Goal: Task Accomplishment & Management: Use online tool/utility

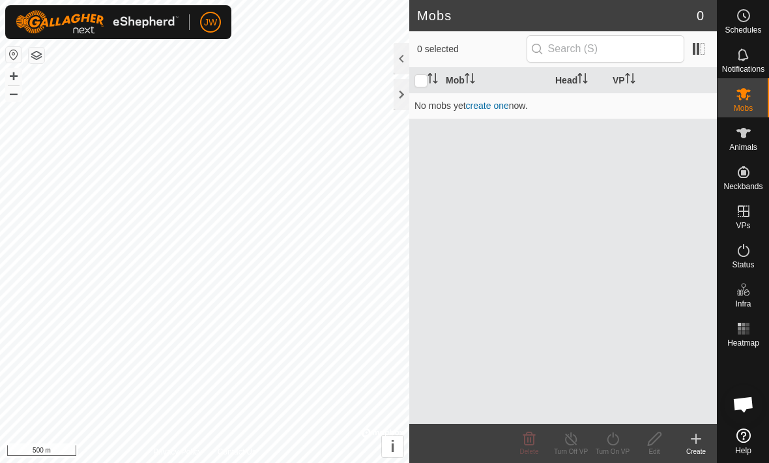
click at [494, 108] on link "create one" at bounding box center [487, 105] width 43 height 10
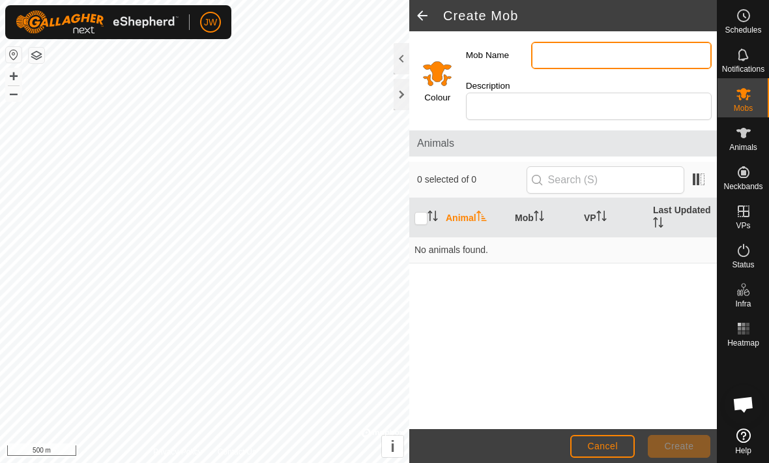
click at [600, 46] on input "Mob Name" at bounding box center [621, 55] width 181 height 27
type input "Stud Heifers"
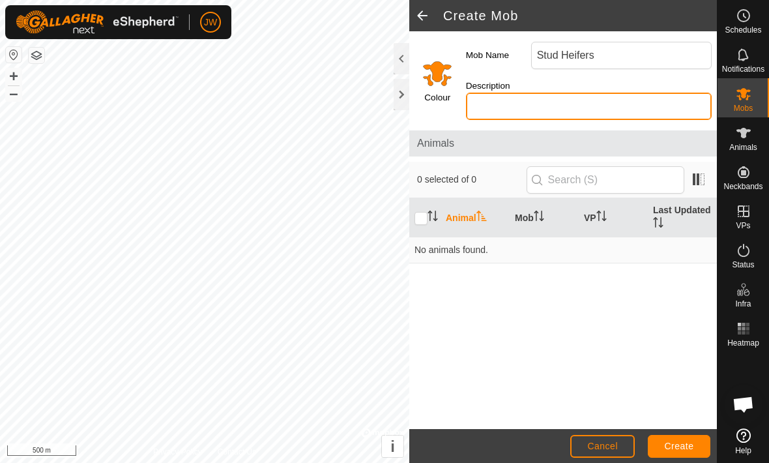
click at [590, 93] on input "Description" at bounding box center [589, 106] width 246 height 27
type input "Black tag Heifers"
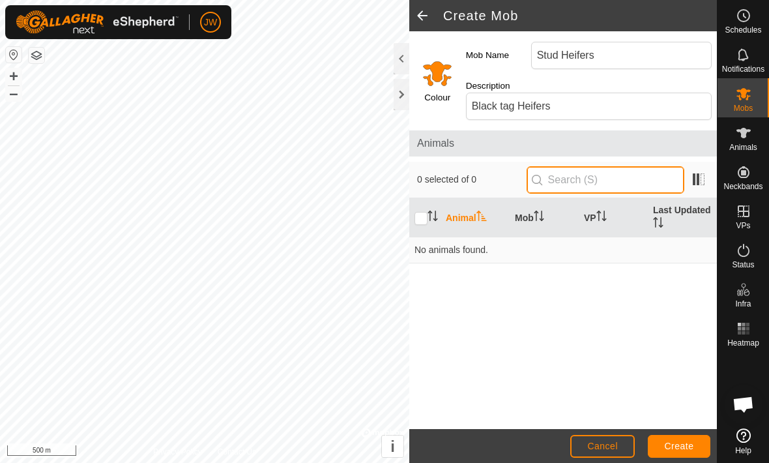
click at [628, 166] on input "text" at bounding box center [606, 179] width 158 height 27
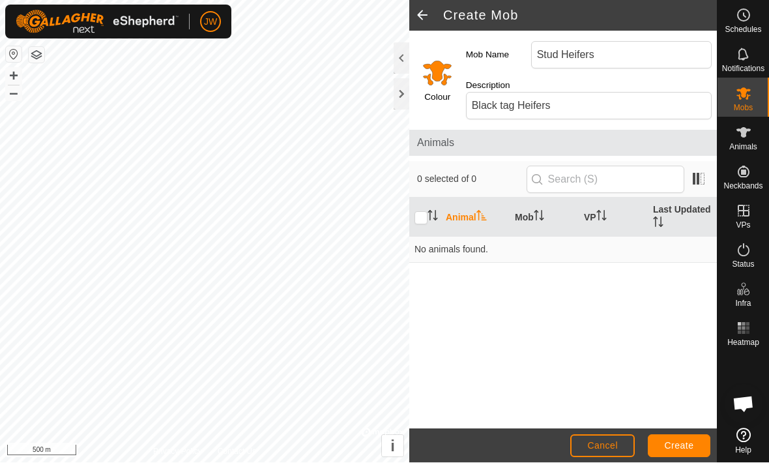
click at [476, 237] on td "No animals found." at bounding box center [564, 250] width 308 height 26
click at [685, 441] on span "Create" at bounding box center [679, 446] width 29 height 10
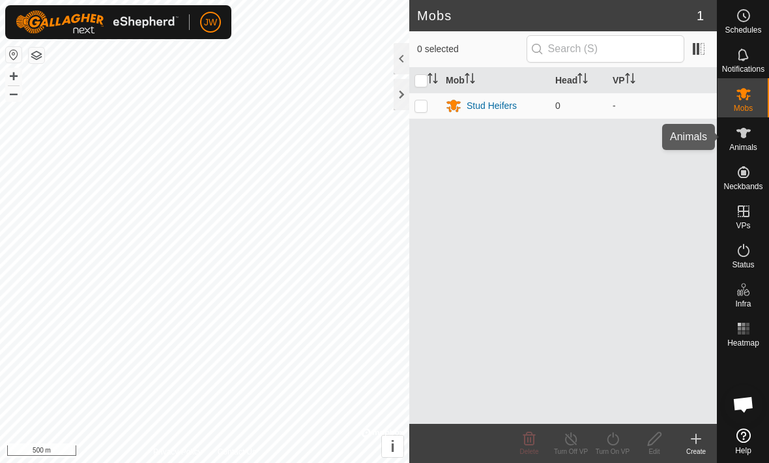
click at [749, 143] on span "Animals" at bounding box center [744, 147] width 28 height 8
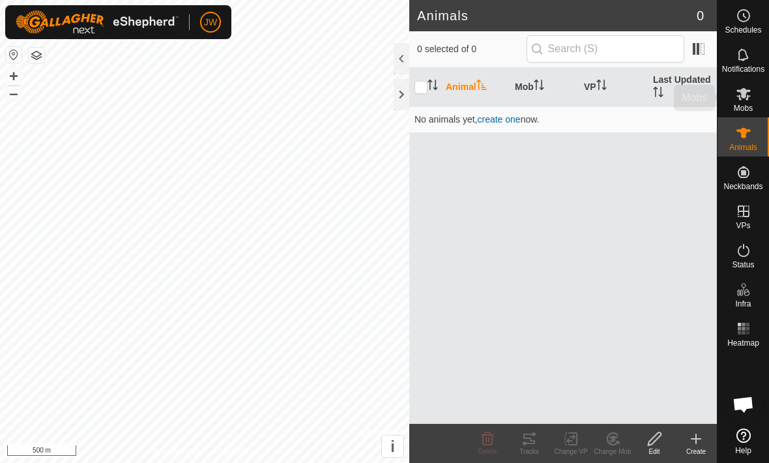
click at [748, 92] on icon at bounding box center [744, 94] width 14 height 12
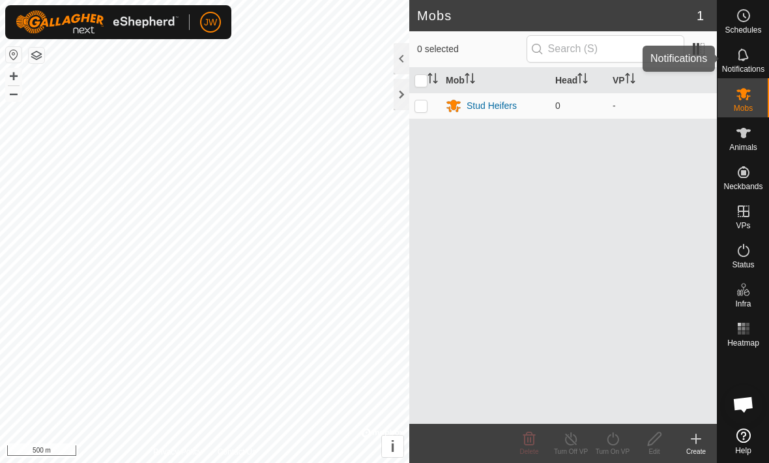
click at [756, 59] on div "Notifications" at bounding box center [744, 58] width 52 height 39
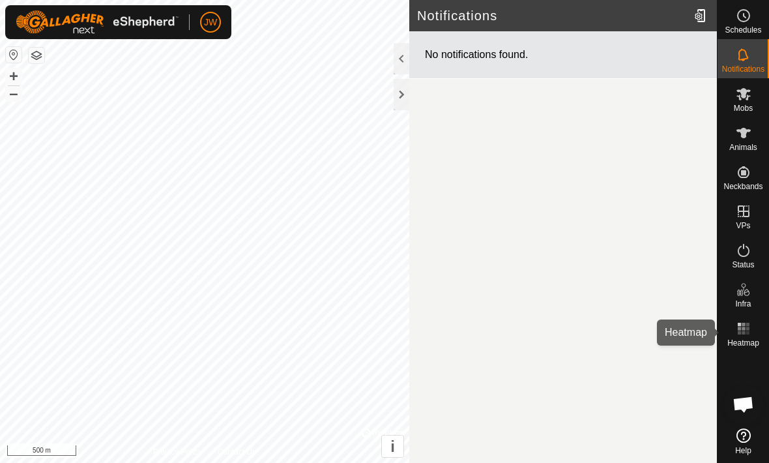
click at [748, 332] on rect at bounding box center [747, 332] width 3 height 3
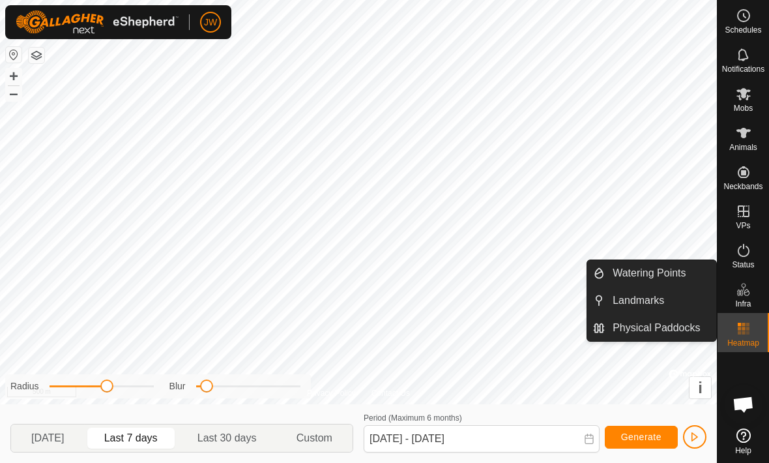
click at [664, 327] on span "Physical Paddocks" at bounding box center [656, 328] width 87 height 16
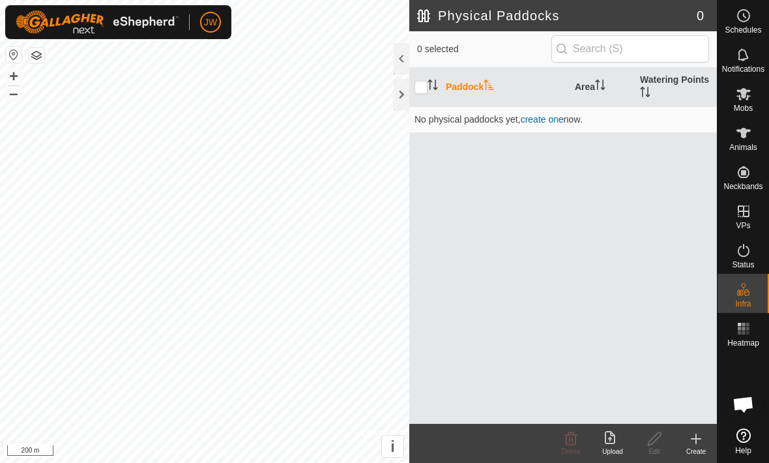
click at [541, 115] on span "create one" at bounding box center [542, 119] width 43 height 10
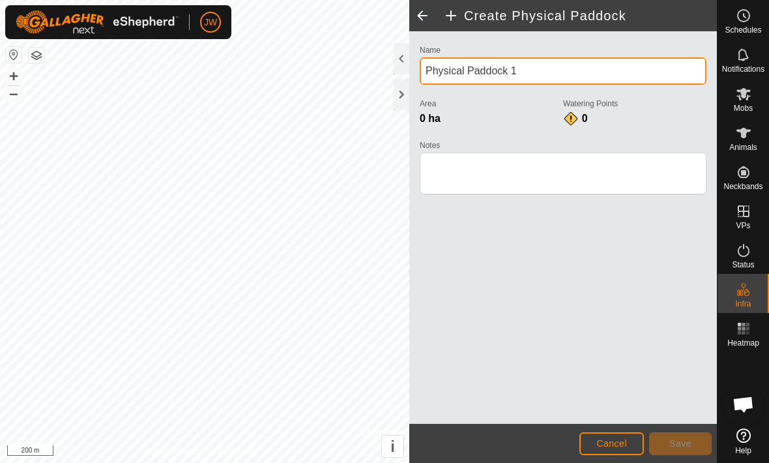
click at [538, 65] on input "Physical Paddock 1" at bounding box center [563, 70] width 287 height 27
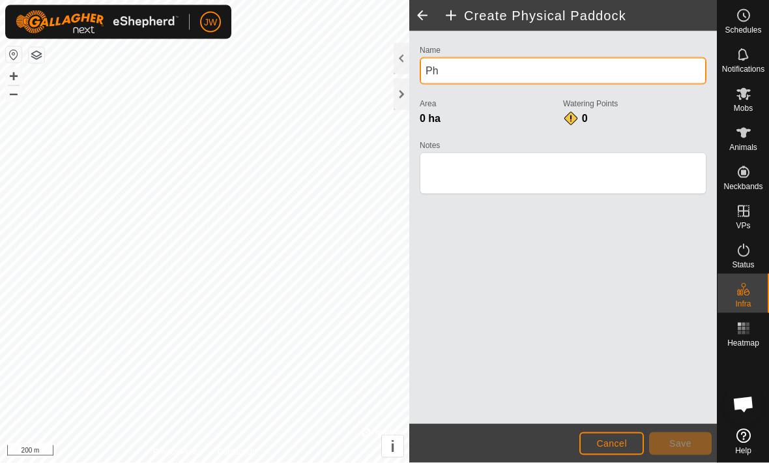
type input "P"
type input "Big Dairy"
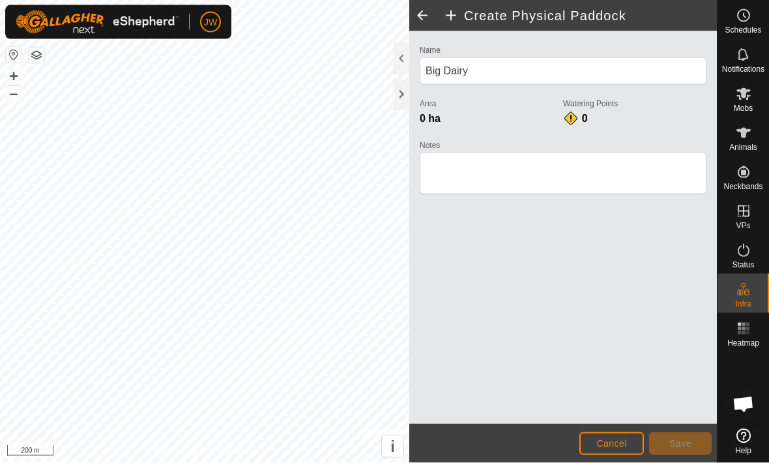
click at [512, 127] on div "Area 0 ha" at bounding box center [491, 116] width 143 height 42
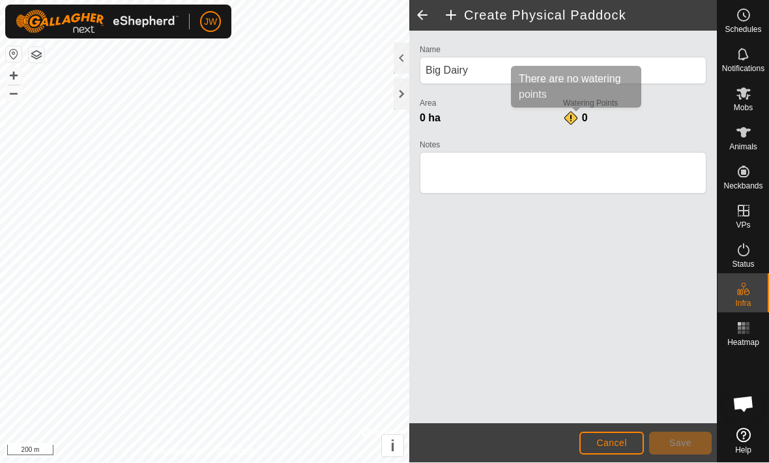
click at [584, 113] on span "0" at bounding box center [585, 118] width 6 height 11
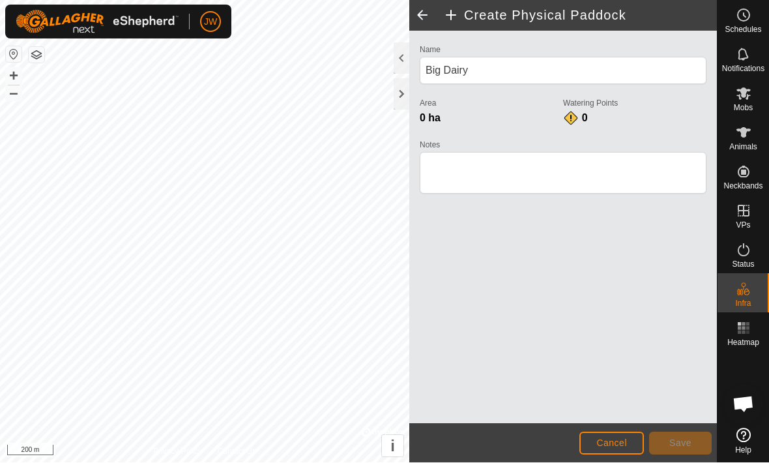
click at [435, 117] on span "0 ha" at bounding box center [430, 118] width 21 height 11
click at [428, 119] on span "0 ha" at bounding box center [430, 118] width 21 height 11
click at [441, 116] on div "0 ha" at bounding box center [491, 119] width 143 height 16
click at [685, 438] on span "Save" at bounding box center [681, 443] width 22 height 10
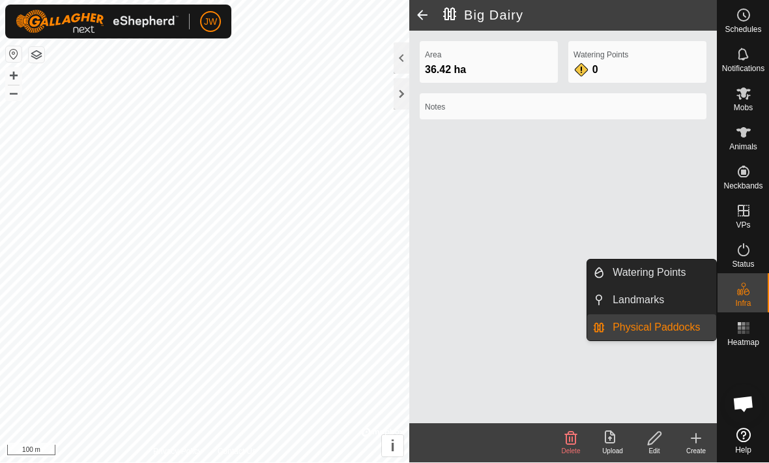
click at [658, 270] on span "Watering Points" at bounding box center [649, 273] width 73 height 16
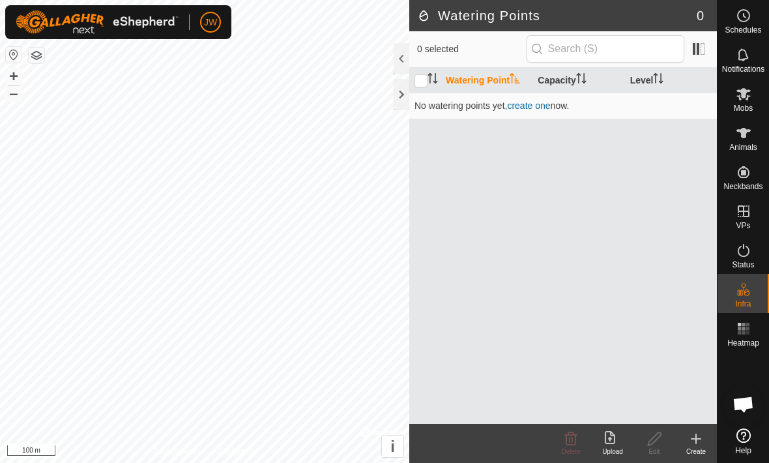
click at [539, 105] on link "create one" at bounding box center [528, 105] width 43 height 10
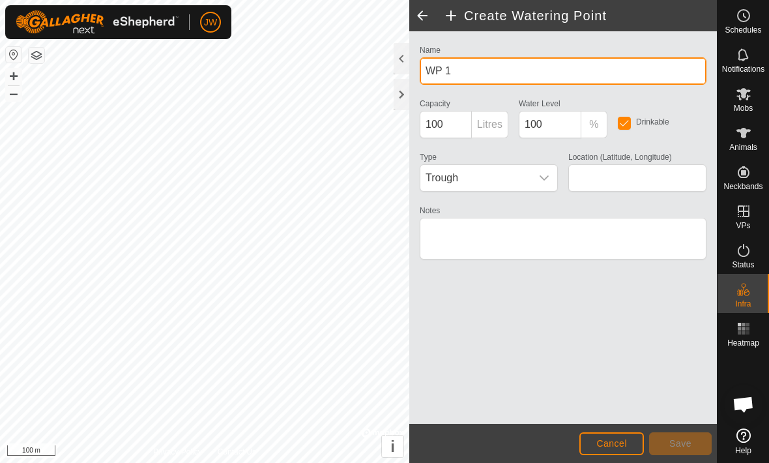
click at [578, 77] on input "WP 1" at bounding box center [563, 70] width 287 height 27
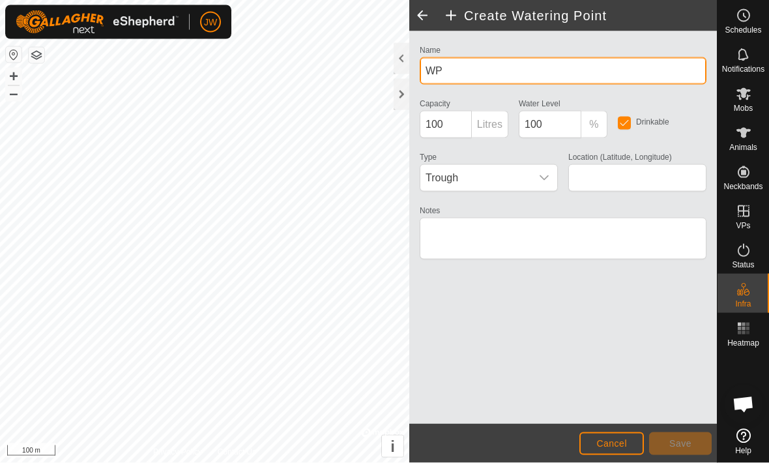
type input "W"
type input "Big Dairy"
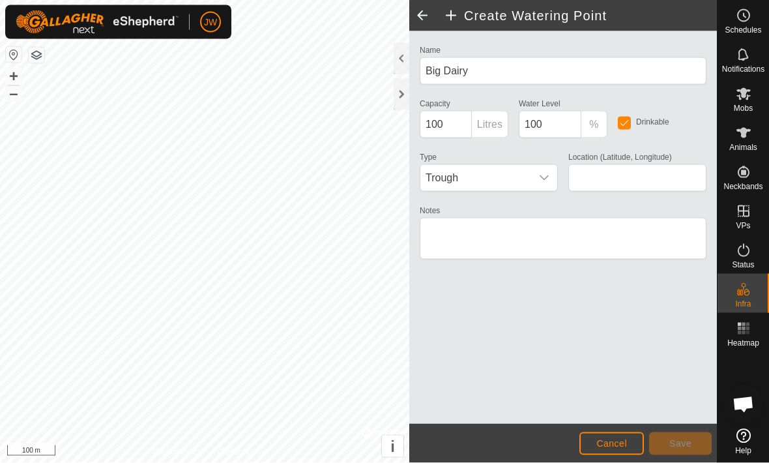
click at [672, 103] on div "Drinkable" at bounding box center [662, 121] width 99 height 53
type input "-33.658906, 121.879893"
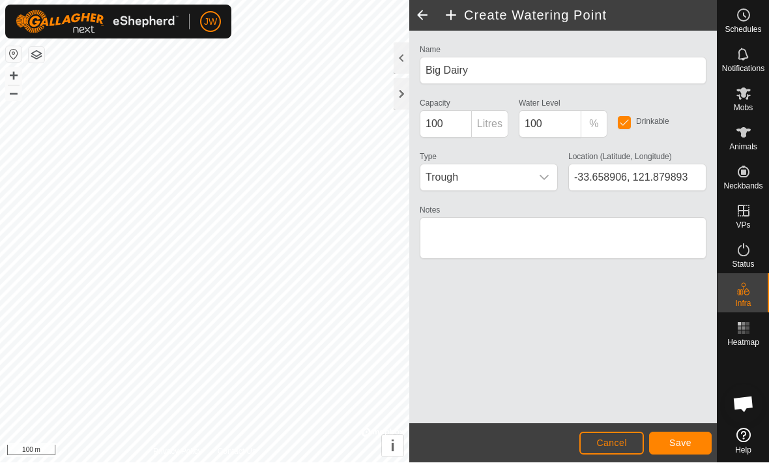
click at [685, 438] on span "Save" at bounding box center [681, 443] width 22 height 10
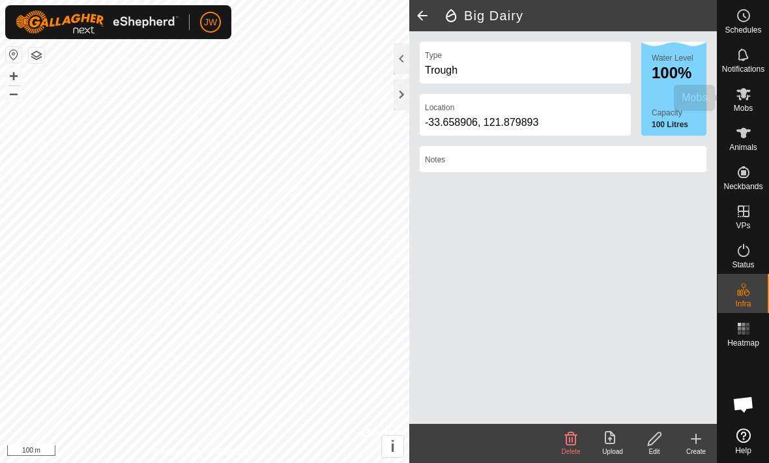
click at [744, 99] on icon at bounding box center [744, 94] width 16 height 16
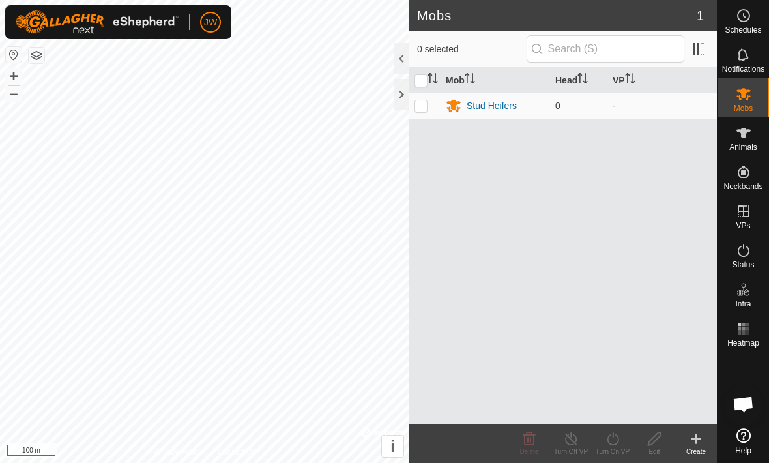
click at [417, 102] on p-checkbox at bounding box center [421, 105] width 13 height 10
checkbox input "true"
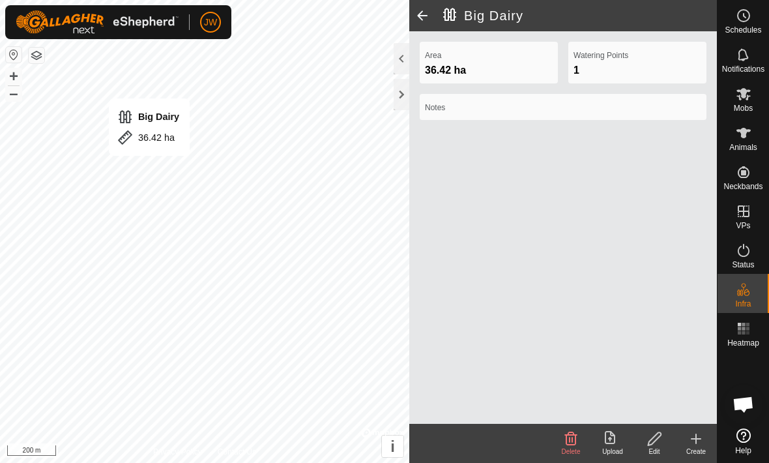
click at [133, 126] on div "Big Dairy 36.42 ha" at bounding box center [149, 126] width 81 height 57
click at [138, 134] on div "36.42 ha" at bounding box center [148, 138] width 62 height 16
click at [156, 113] on div "Big Dairy" at bounding box center [148, 117] width 62 height 16
click at [623, 183] on div "Area 36.42 ha Watering Points 1 Notes" at bounding box center [564, 227] width 308 height 393
click at [749, 106] on span "Mobs" at bounding box center [743, 108] width 19 height 8
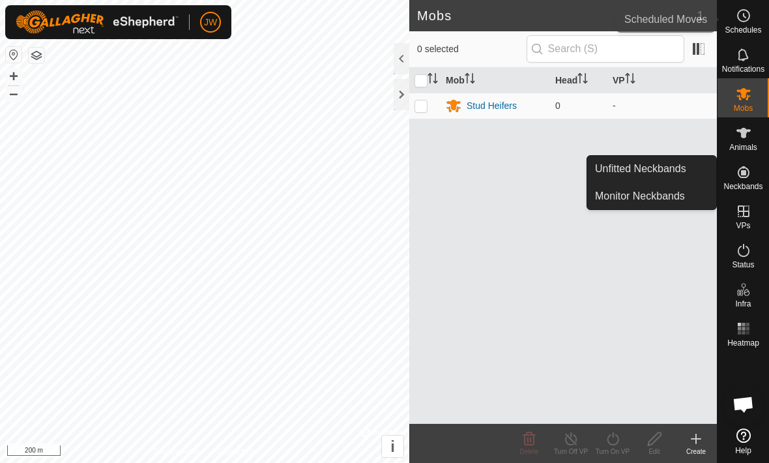
click at [751, 23] on icon at bounding box center [744, 16] width 16 height 16
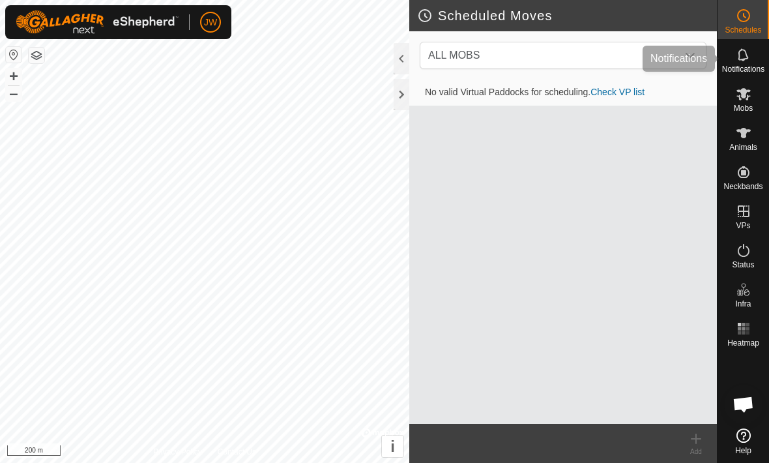
click at [751, 61] on icon at bounding box center [744, 55] width 16 height 16
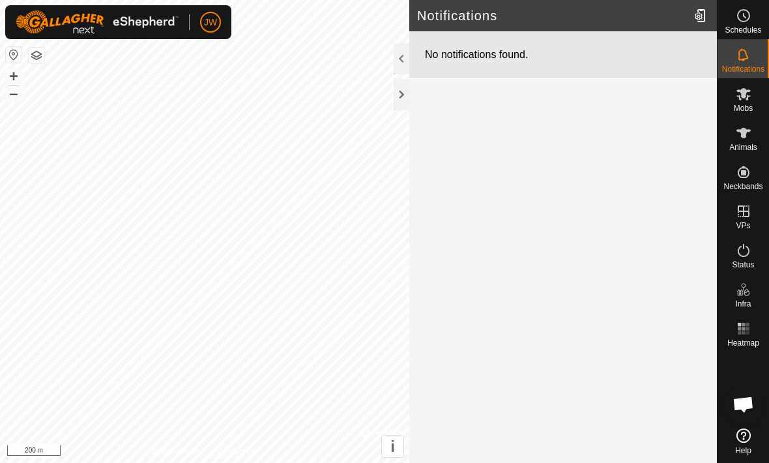
click at [44, 52] on button "button" at bounding box center [37, 56] width 16 height 16
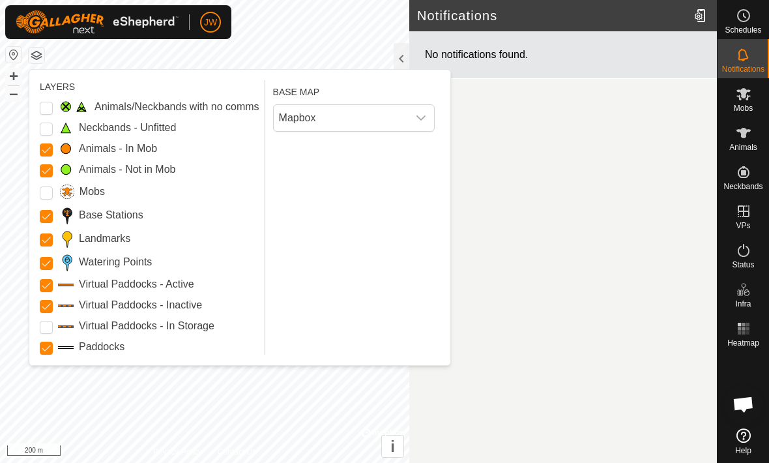
click at [300, 120] on span "Mapbox" at bounding box center [341, 118] width 134 height 26
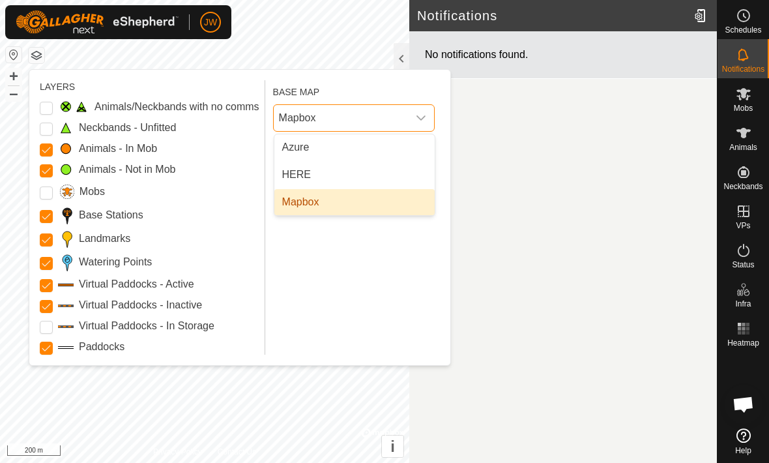
click at [288, 198] on span "Mapbox" at bounding box center [300, 202] width 37 height 16
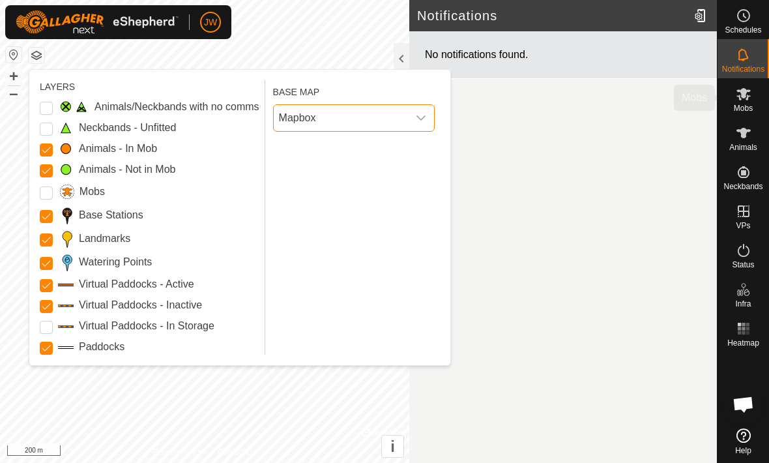
click at [761, 97] on div "Mobs" at bounding box center [744, 97] width 52 height 39
